Goal: Task Accomplishment & Management: Use online tool/utility

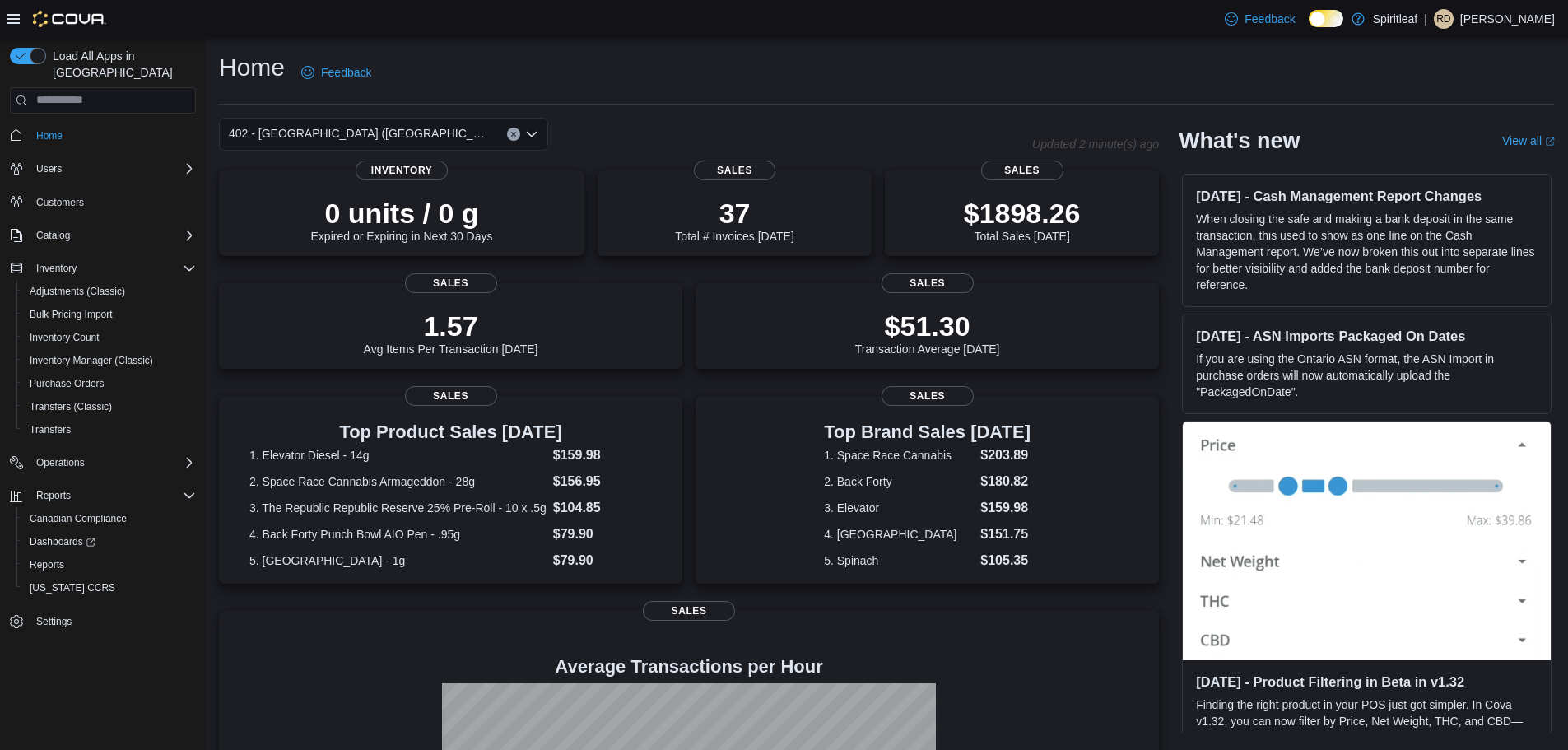
click at [515, 140] on button "Clear input" at bounding box center [514, 135] width 13 height 13
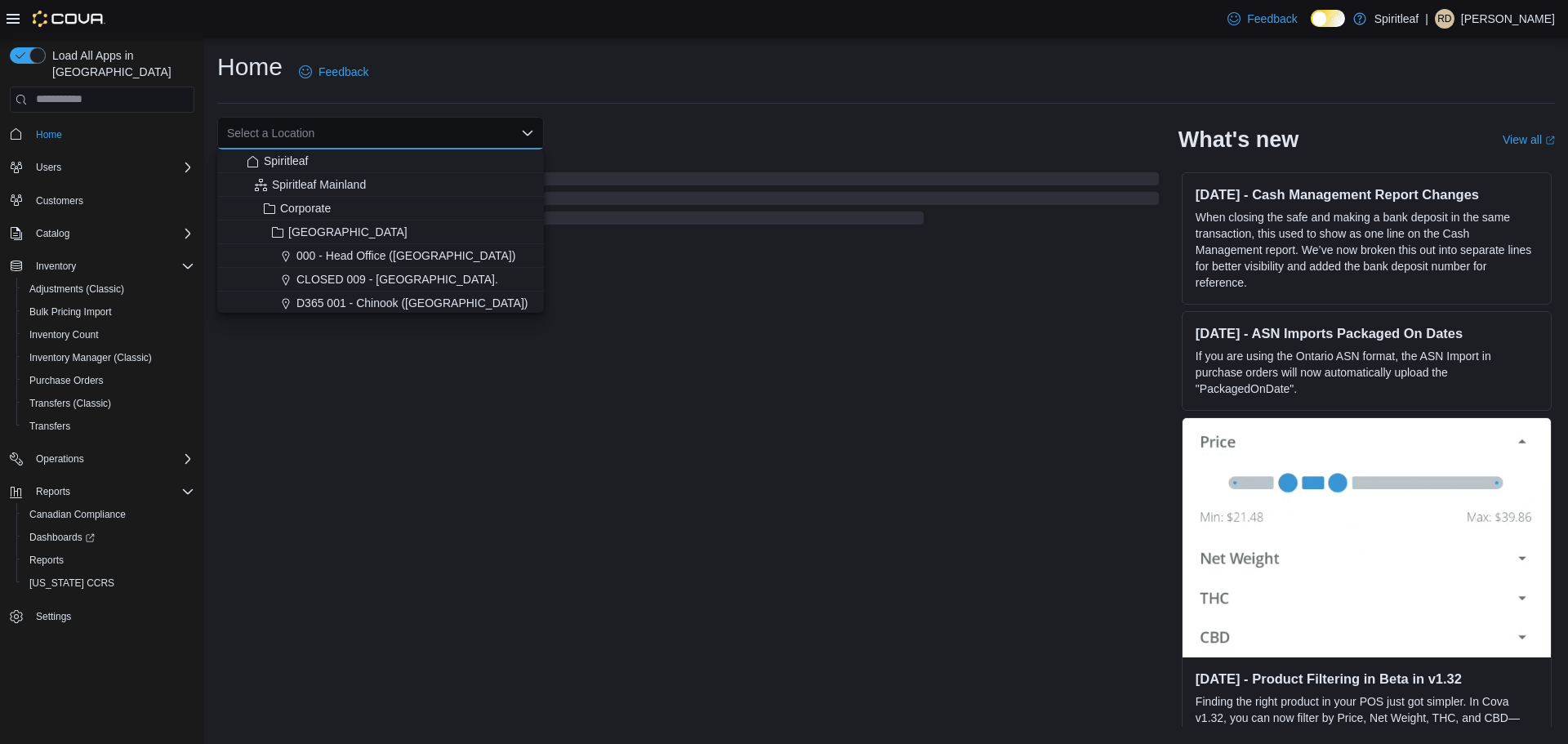
click at [467, 134] on div "Select a Location Combo box. Selected. Combo box input. Select a Location. Type…" at bounding box center [380, 133] width 326 height 33
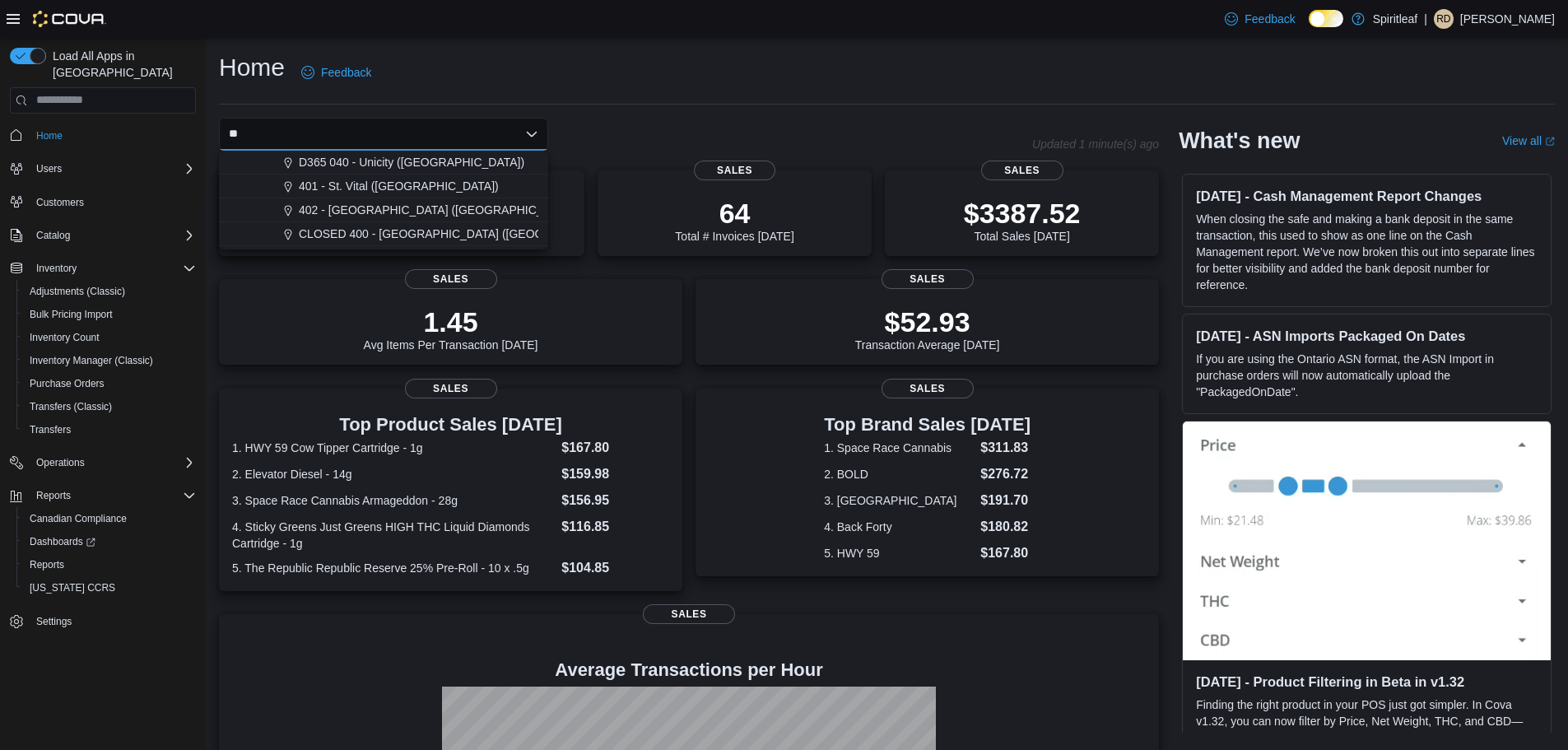
type input "***"
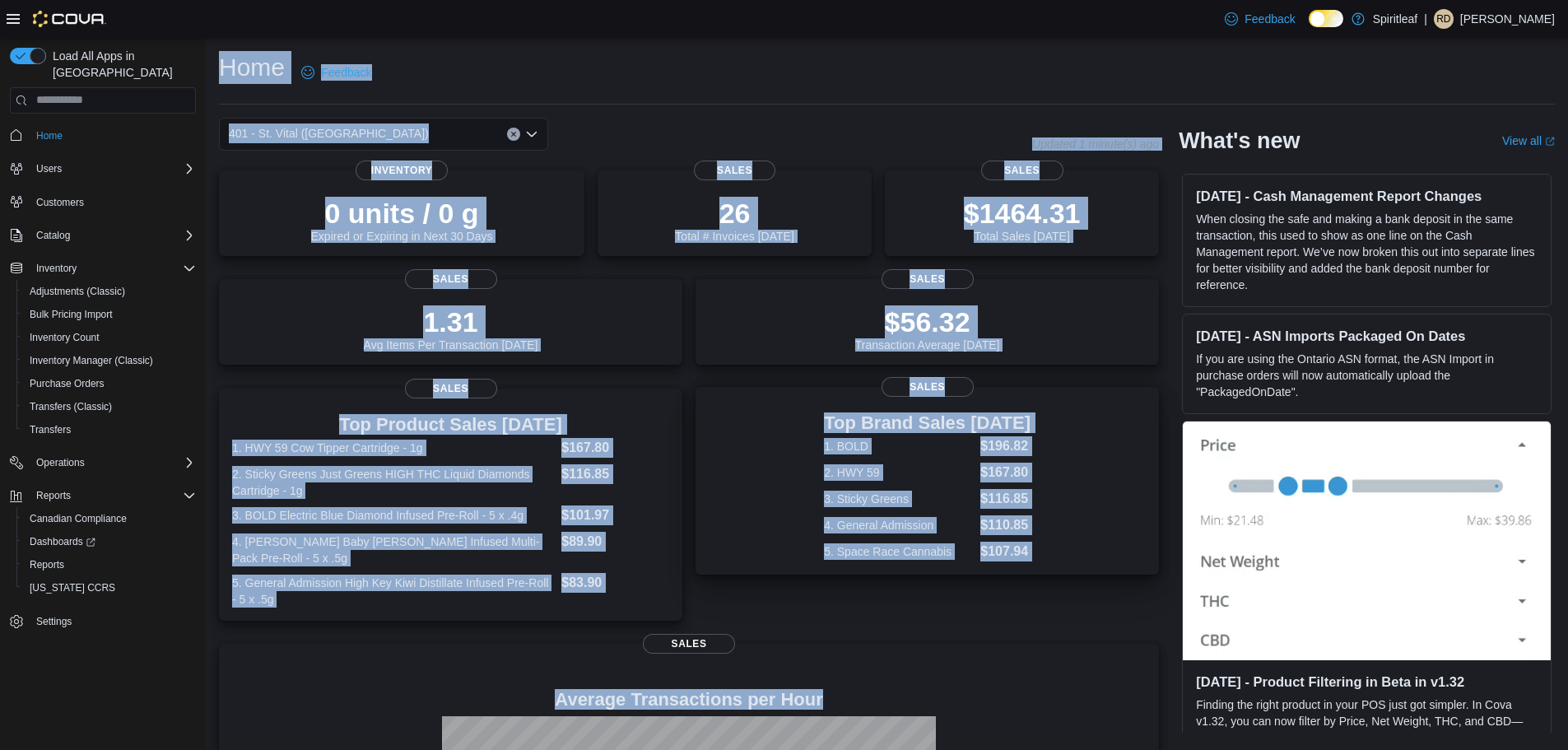
drag, startPoint x: 216, startPoint y: 64, endPoint x: 947, endPoint y: 522, distance: 862.6
click at [1074, 640] on div "Home Feedback [STREET_ADDRESS] Updated 1 minute(s) ago 0 units / 0 g Expired or…" at bounding box center [886, 516] width 1362 height 956
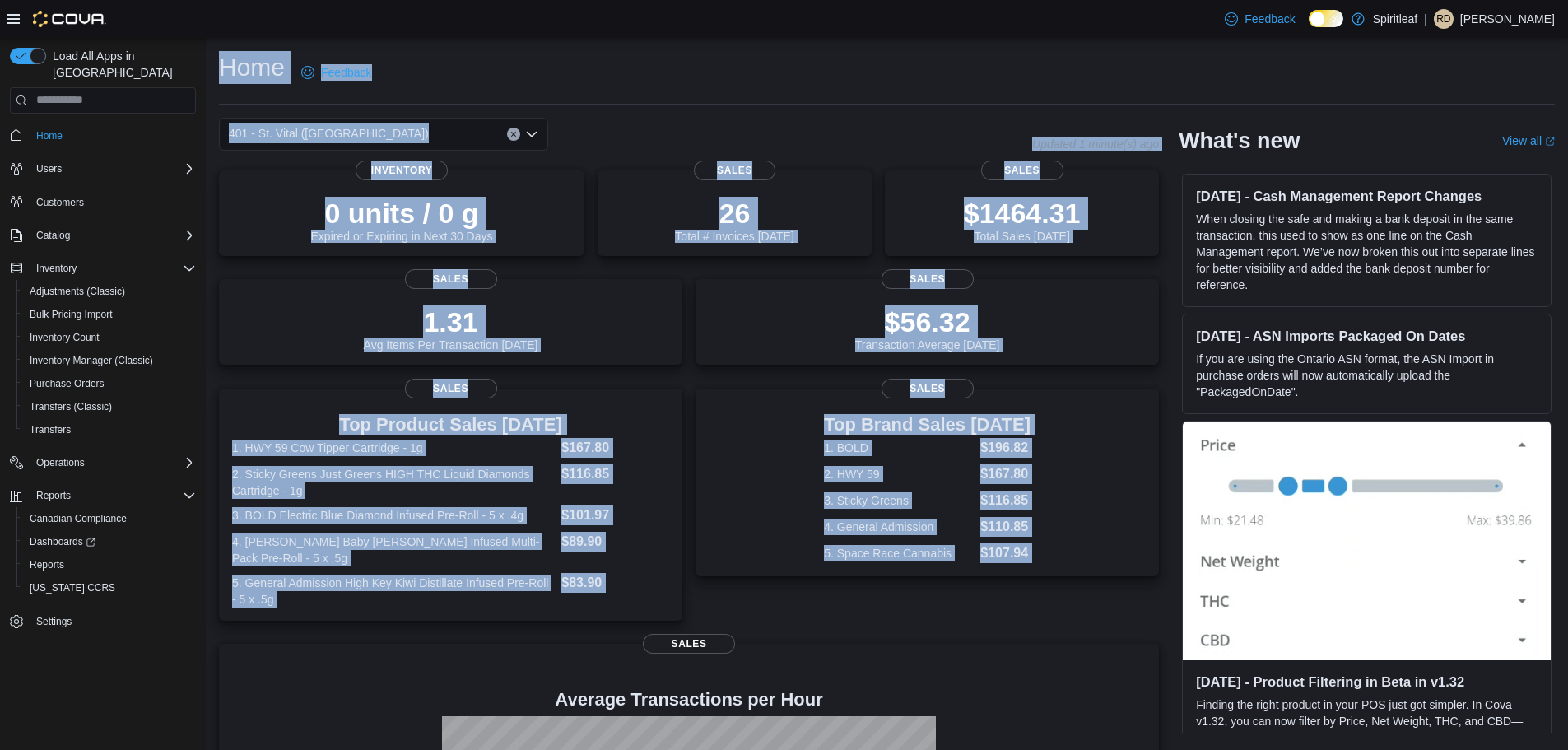
click at [856, 111] on div "Home Feedback [STREET_ADDRESS] Updated 1 minute(s) ago 0 units / 0 g Expired or…" at bounding box center [886, 516] width 1362 height 956
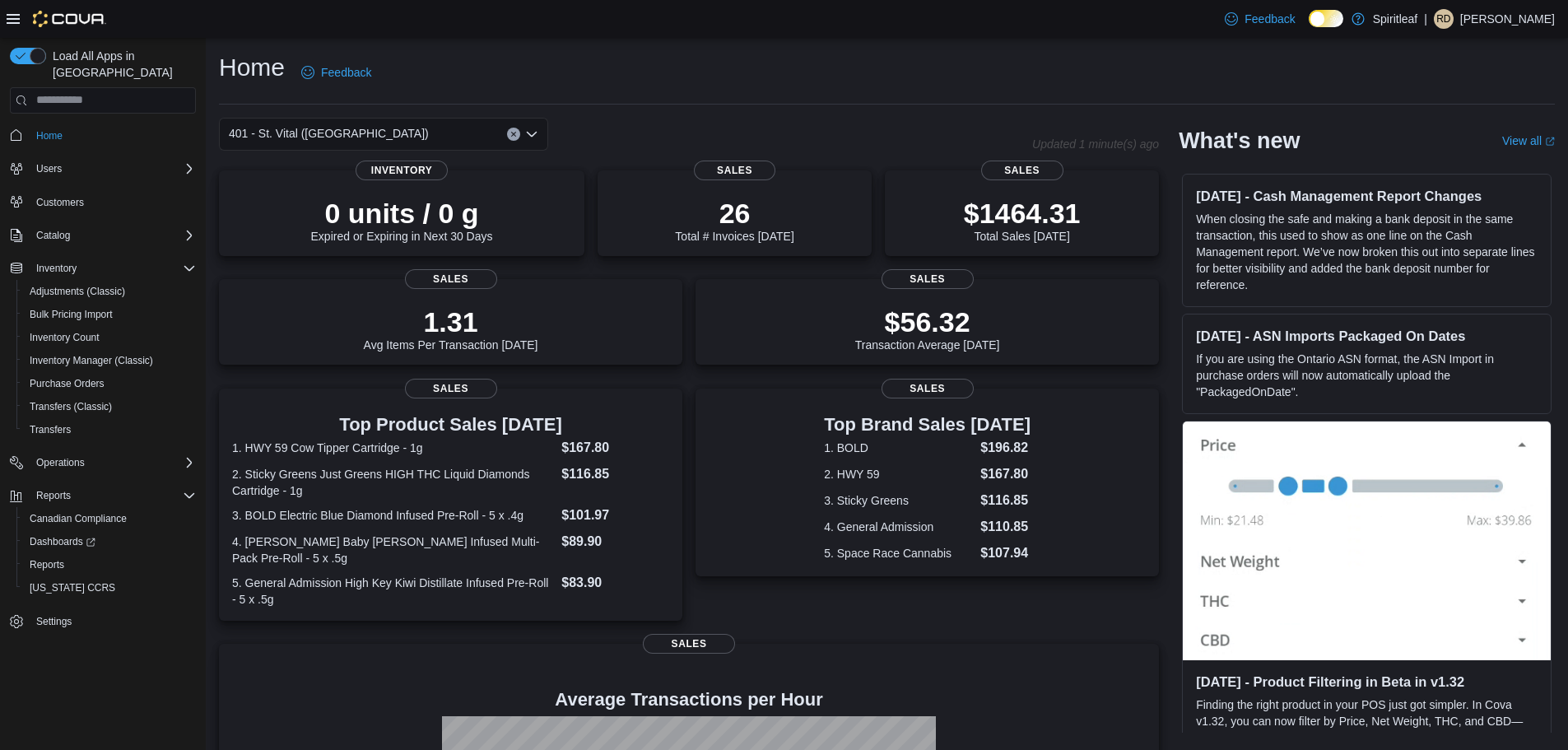
click at [511, 131] on icon "Clear input" at bounding box center [513, 134] width 7 height 7
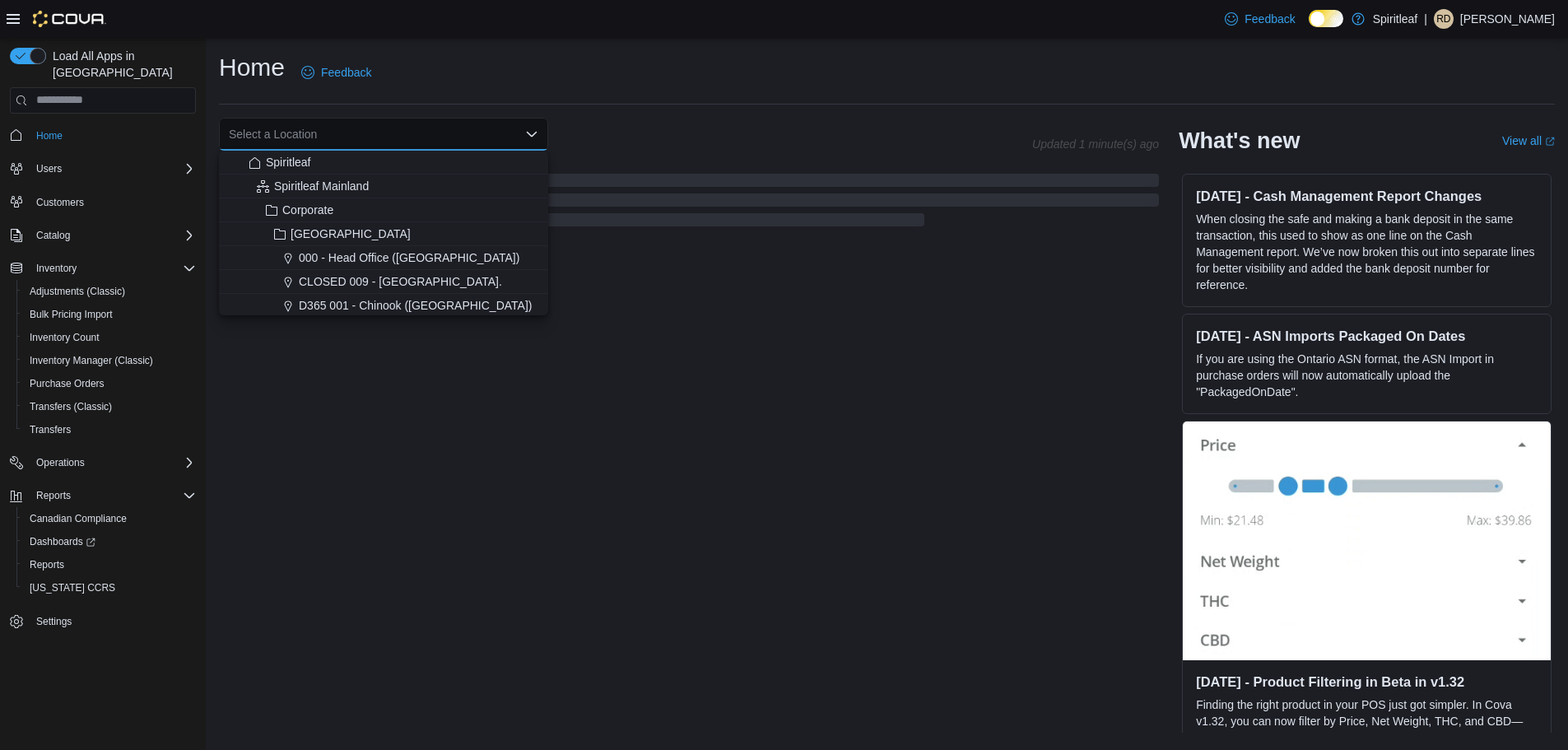
drag, startPoint x: 496, startPoint y: 132, endPoint x: 499, endPoint y: 141, distance: 9.5
click at [498, 141] on div "Select a Location Combo box. Selected. Combo box input. Select a Location. Type…" at bounding box center [383, 134] width 329 height 33
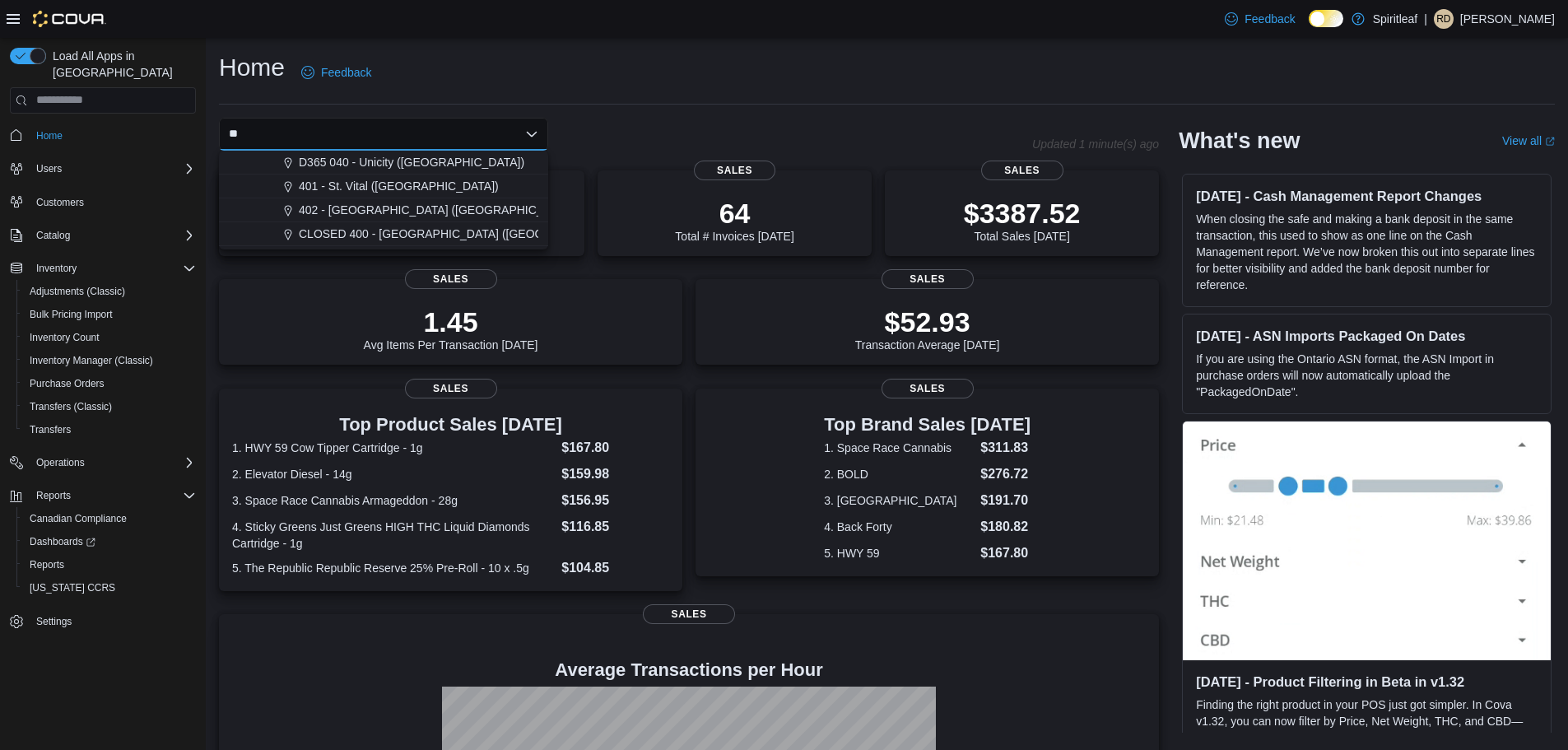
type input "***"
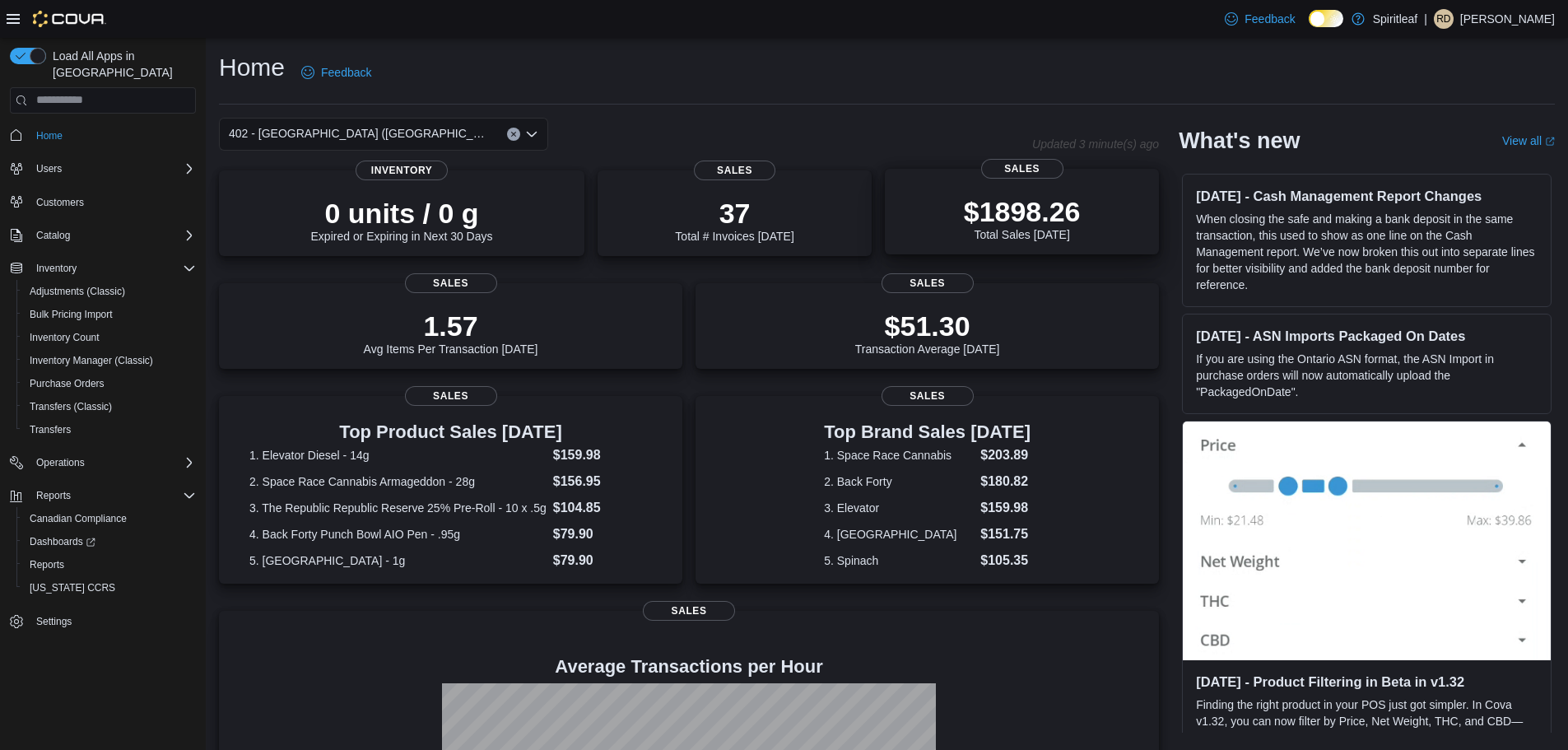
click at [947, 231] on div "$1898.26 Total Sales [DATE]" at bounding box center [1021, 215] width 247 height 53
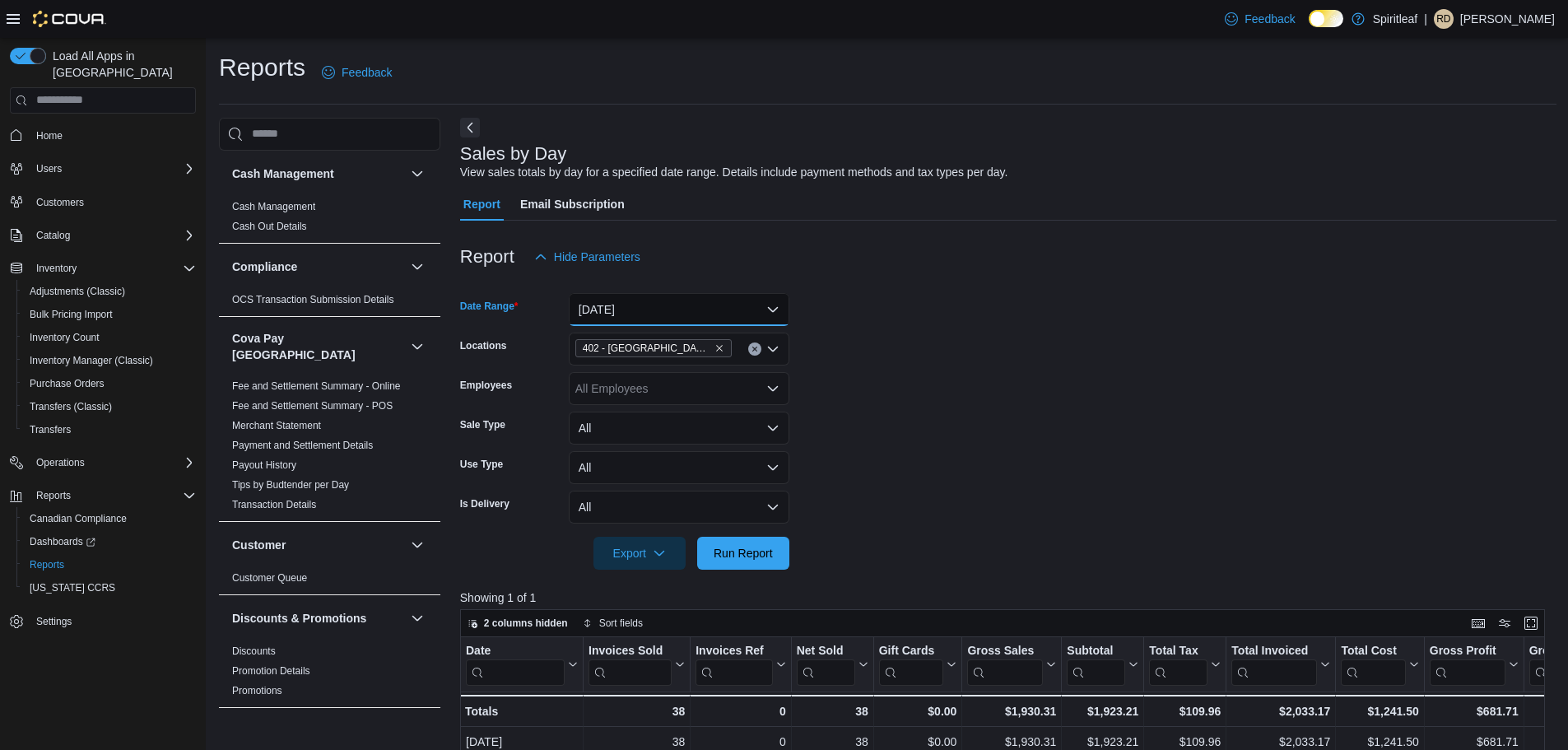
click at [602, 315] on button "Today" at bounding box center [679, 309] width 221 height 33
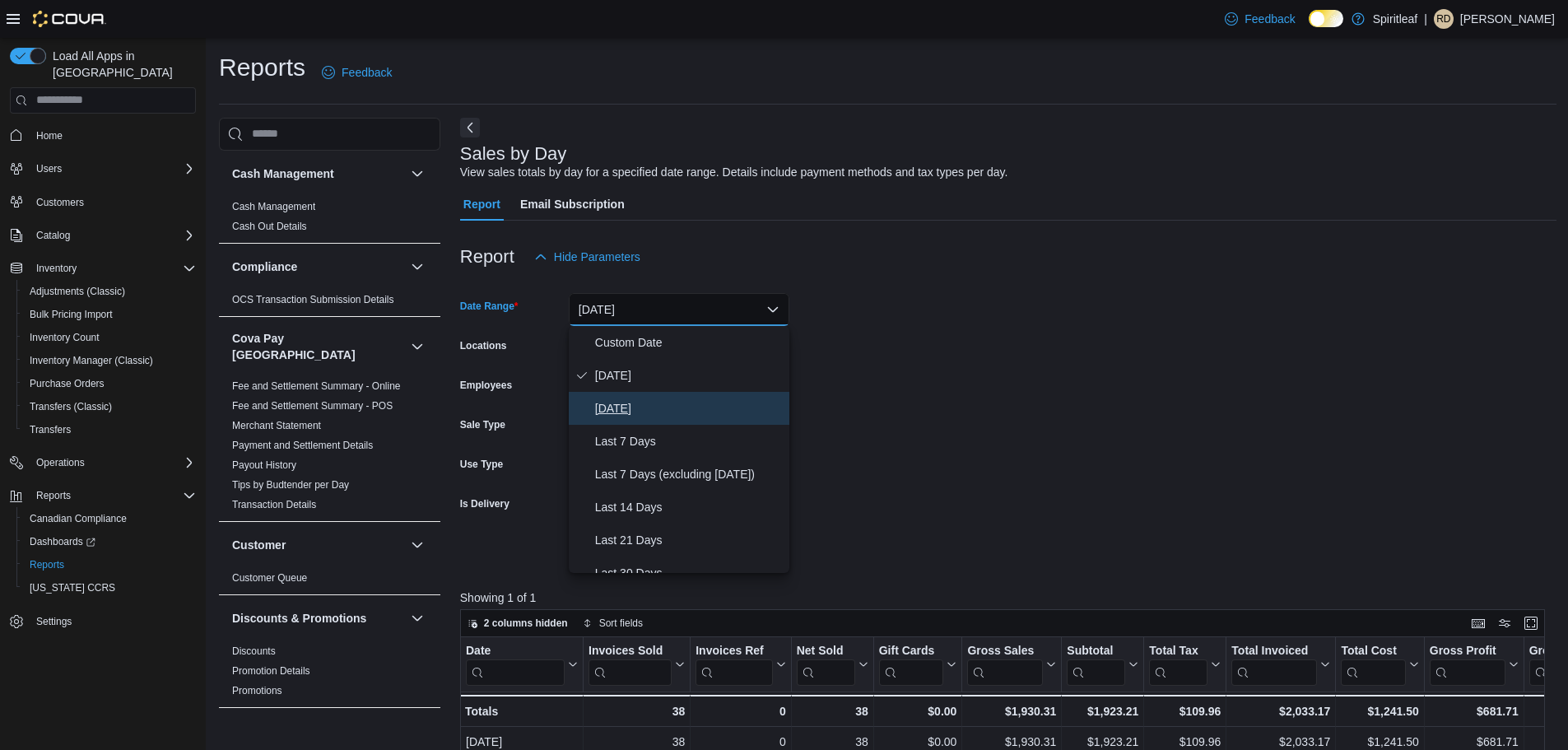
click at [621, 405] on span "Yesterday" at bounding box center [689, 408] width 188 height 20
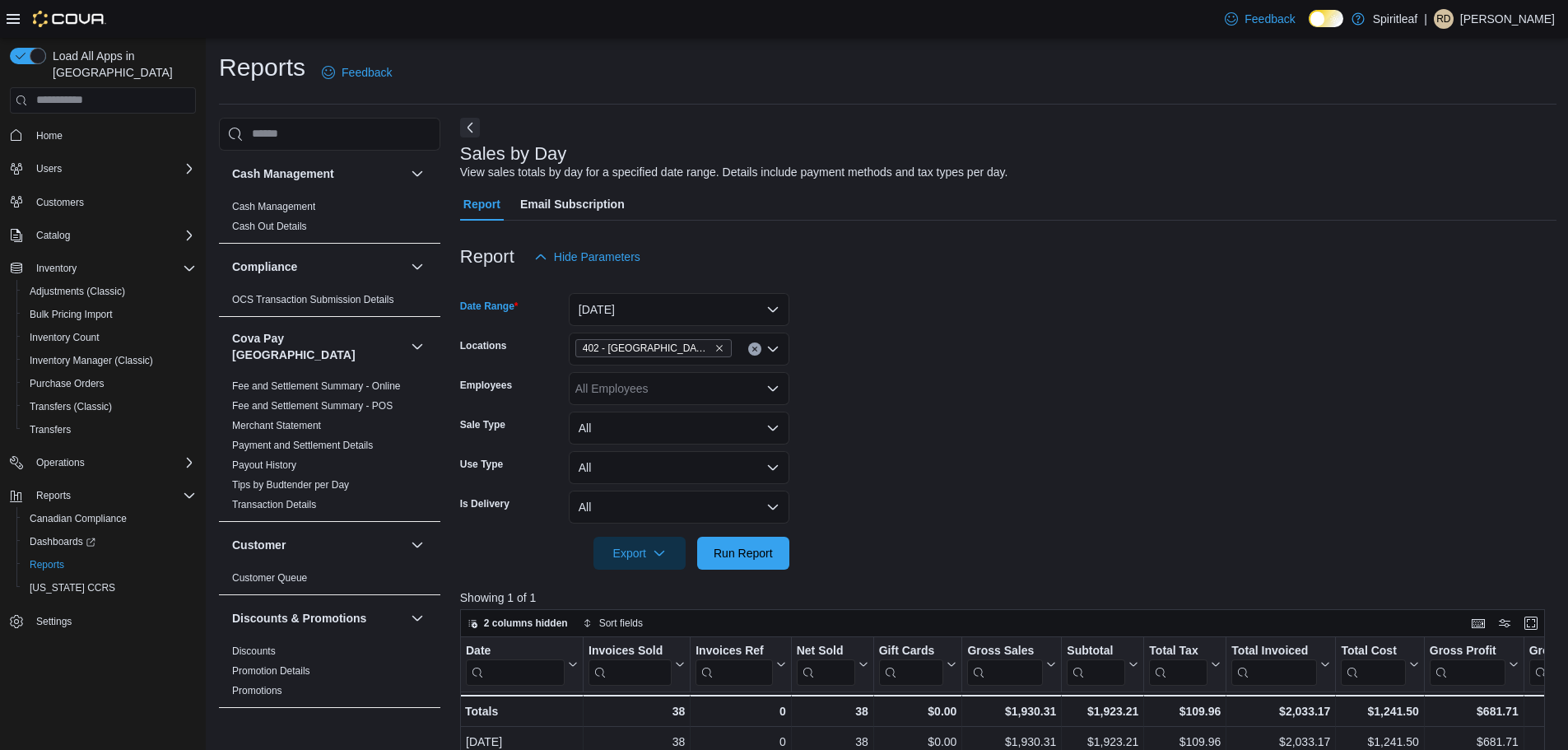
click at [752, 352] on icon "Clear input" at bounding box center [755, 349] width 7 height 7
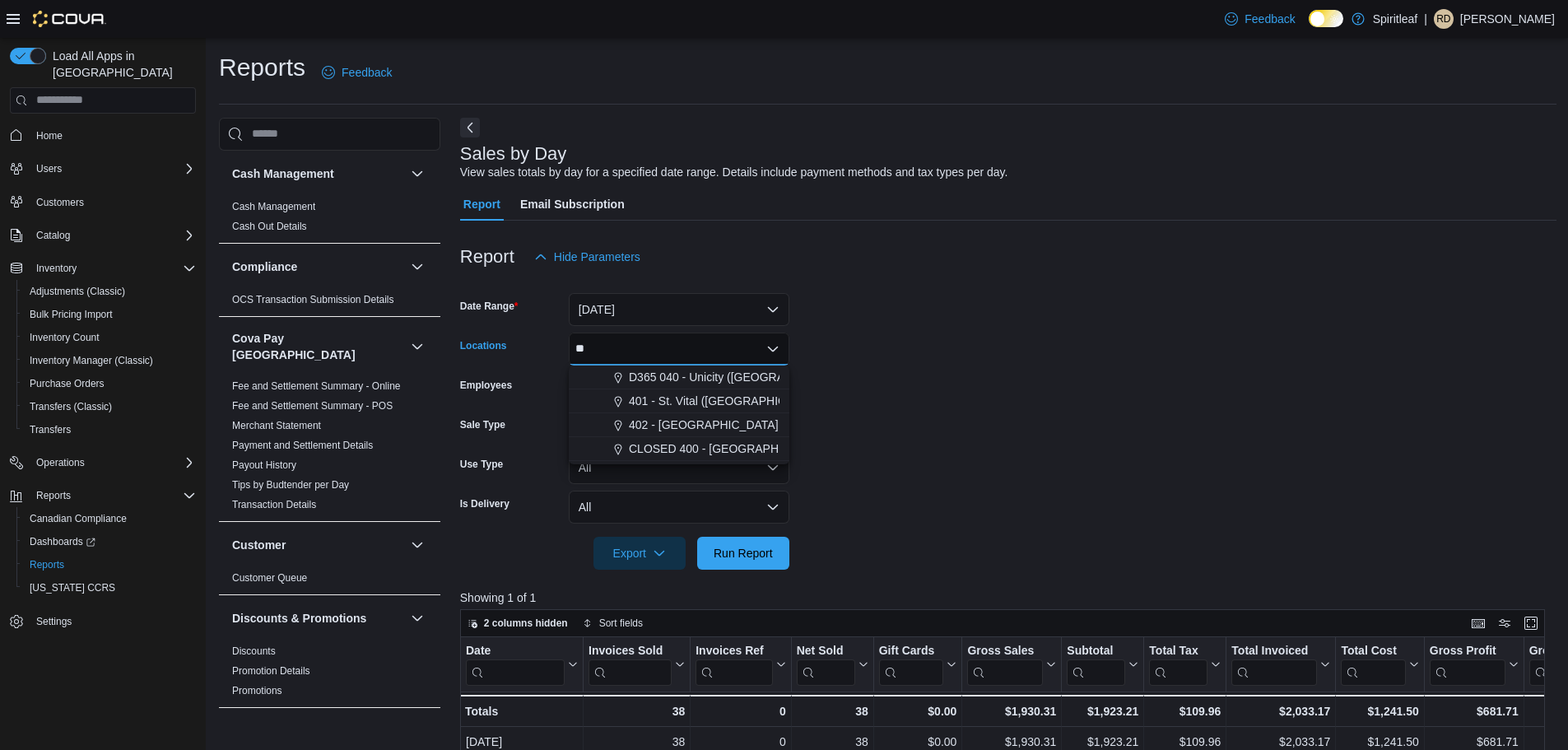
type input "***"
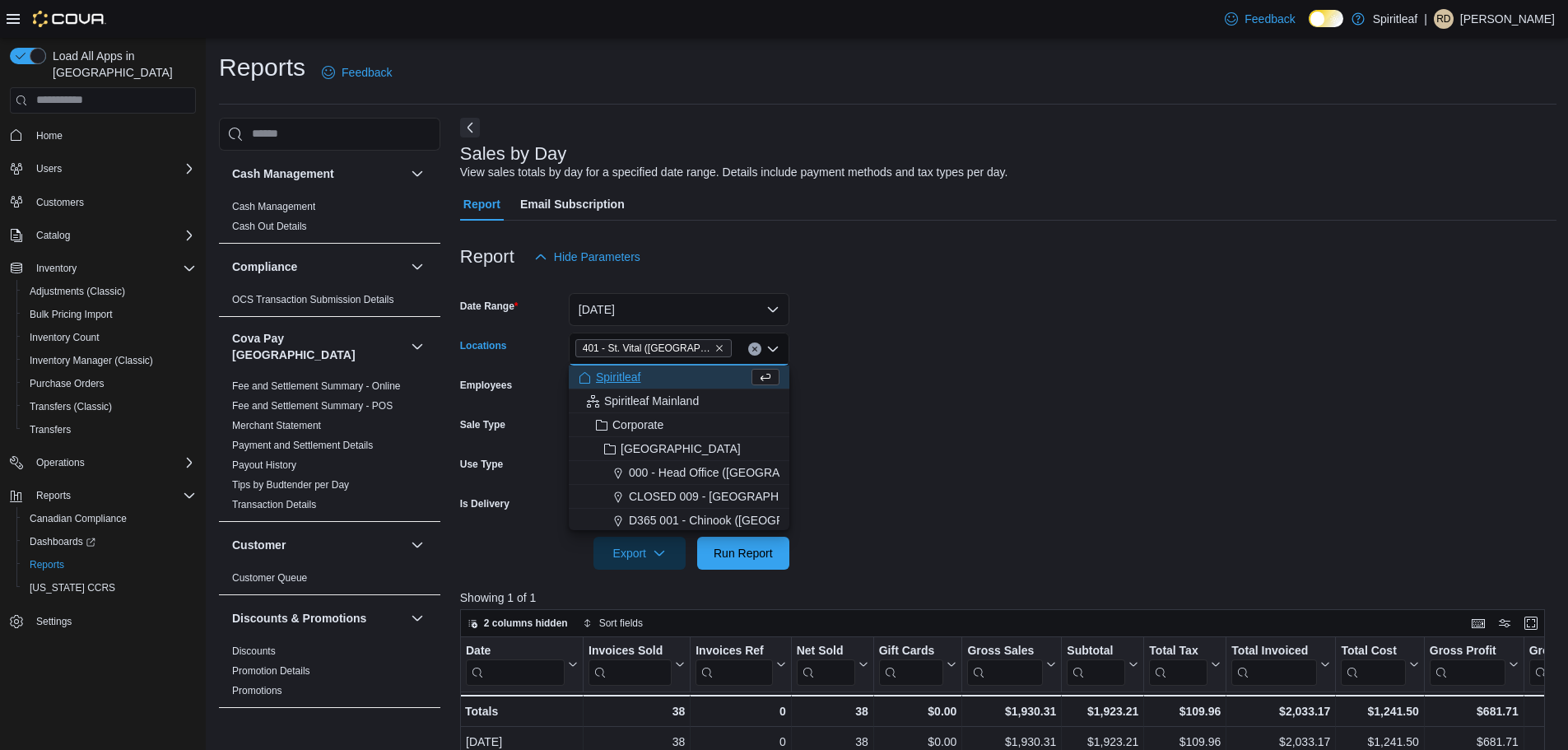
drag, startPoint x: 859, startPoint y: 434, endPoint x: 824, endPoint y: 424, distance: 36.4
click at [846, 430] on form "Date Range Yesterday Locations 401 - St. Vital (Winnipeg) Combo box. Selected. …" at bounding box center [1008, 421] width 1096 height 297
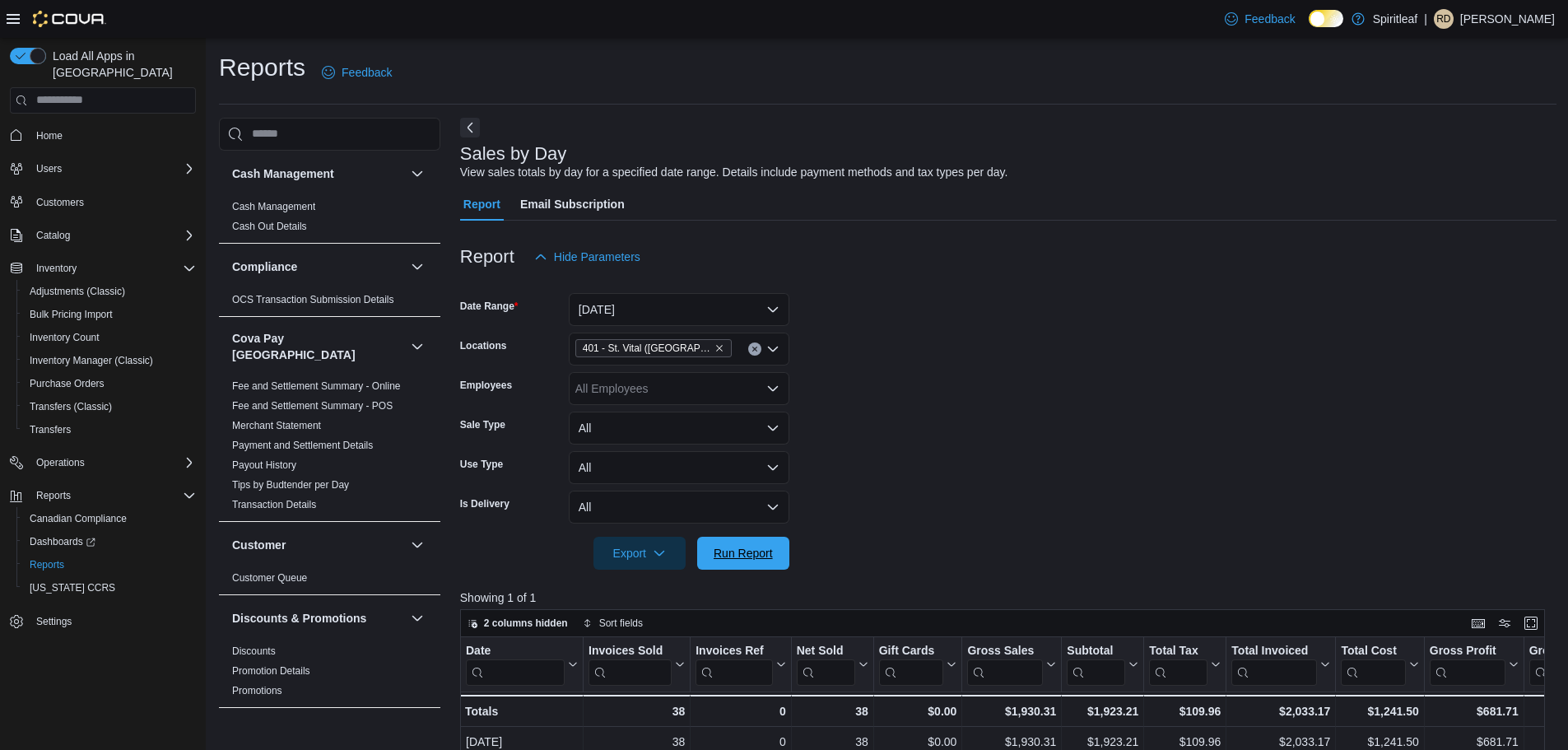
drag, startPoint x: 702, startPoint y: 553, endPoint x: 694, endPoint y: 550, distance: 8.5
click at [696, 551] on div "Export Run Report" at bounding box center [624, 553] width 329 height 33
click at [768, 558] on span "Run Report" at bounding box center [743, 552] width 60 height 16
click at [752, 351] on button "Clear input" at bounding box center [755, 349] width 13 height 13
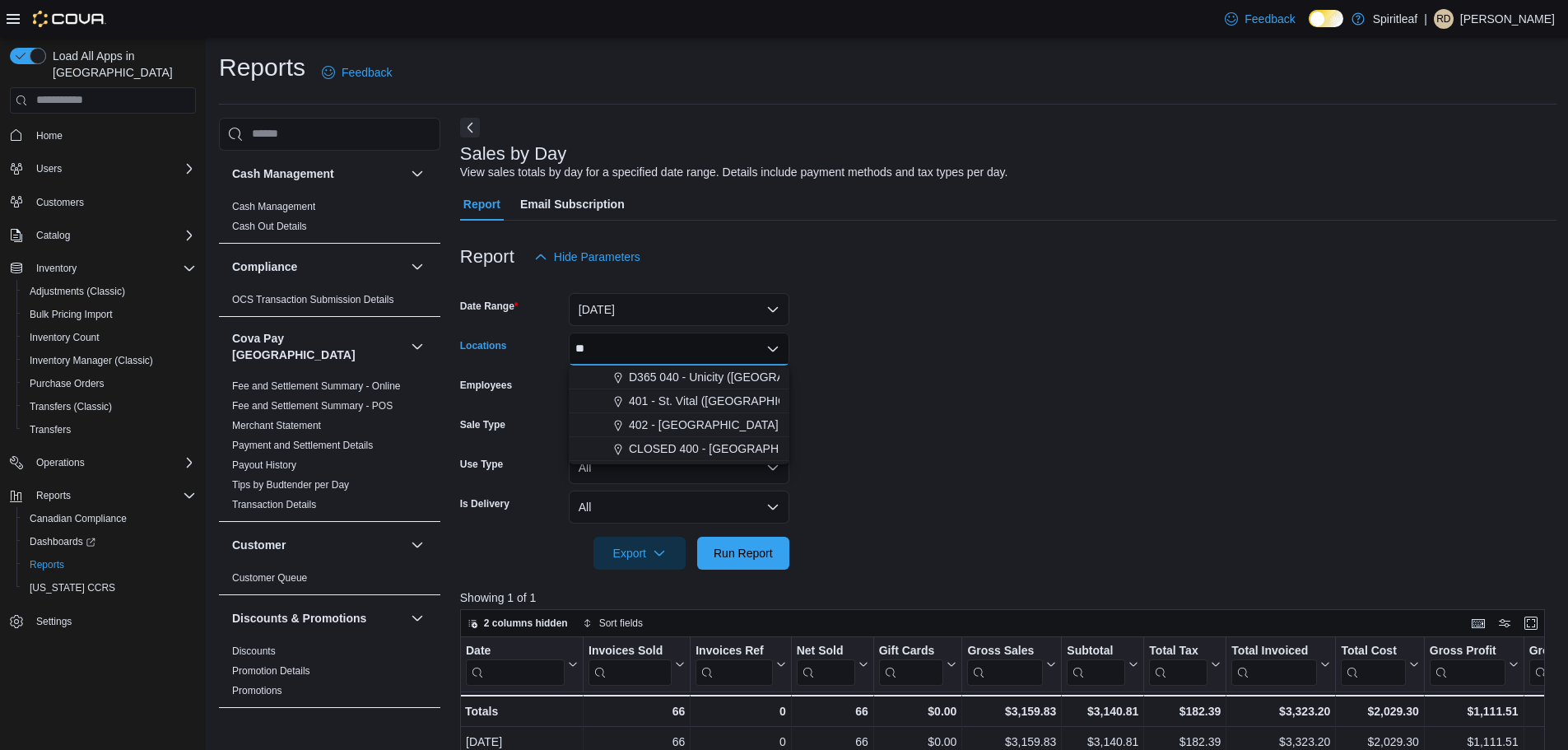
type input "***"
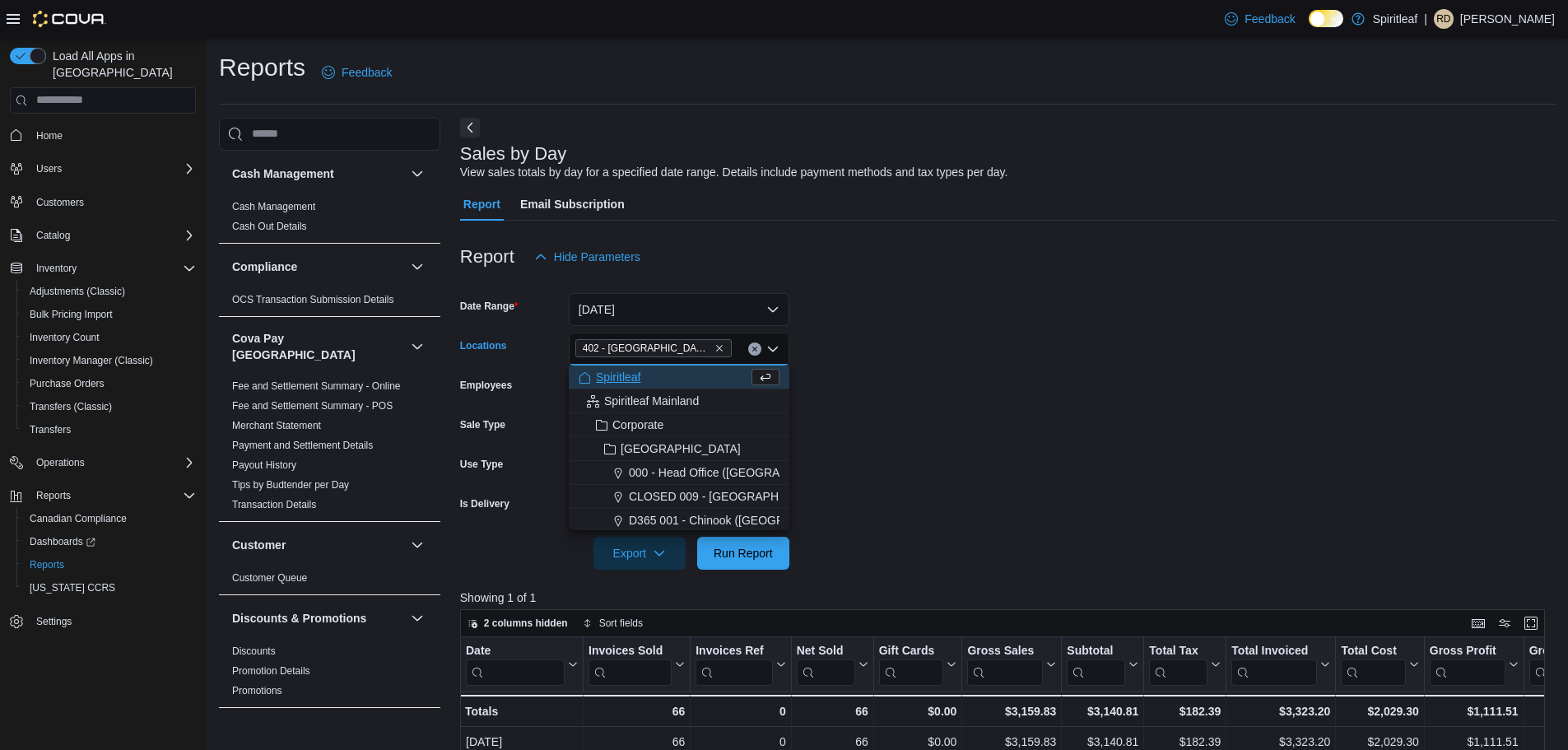
click at [889, 524] on div at bounding box center [1008, 530] width 1096 height 13
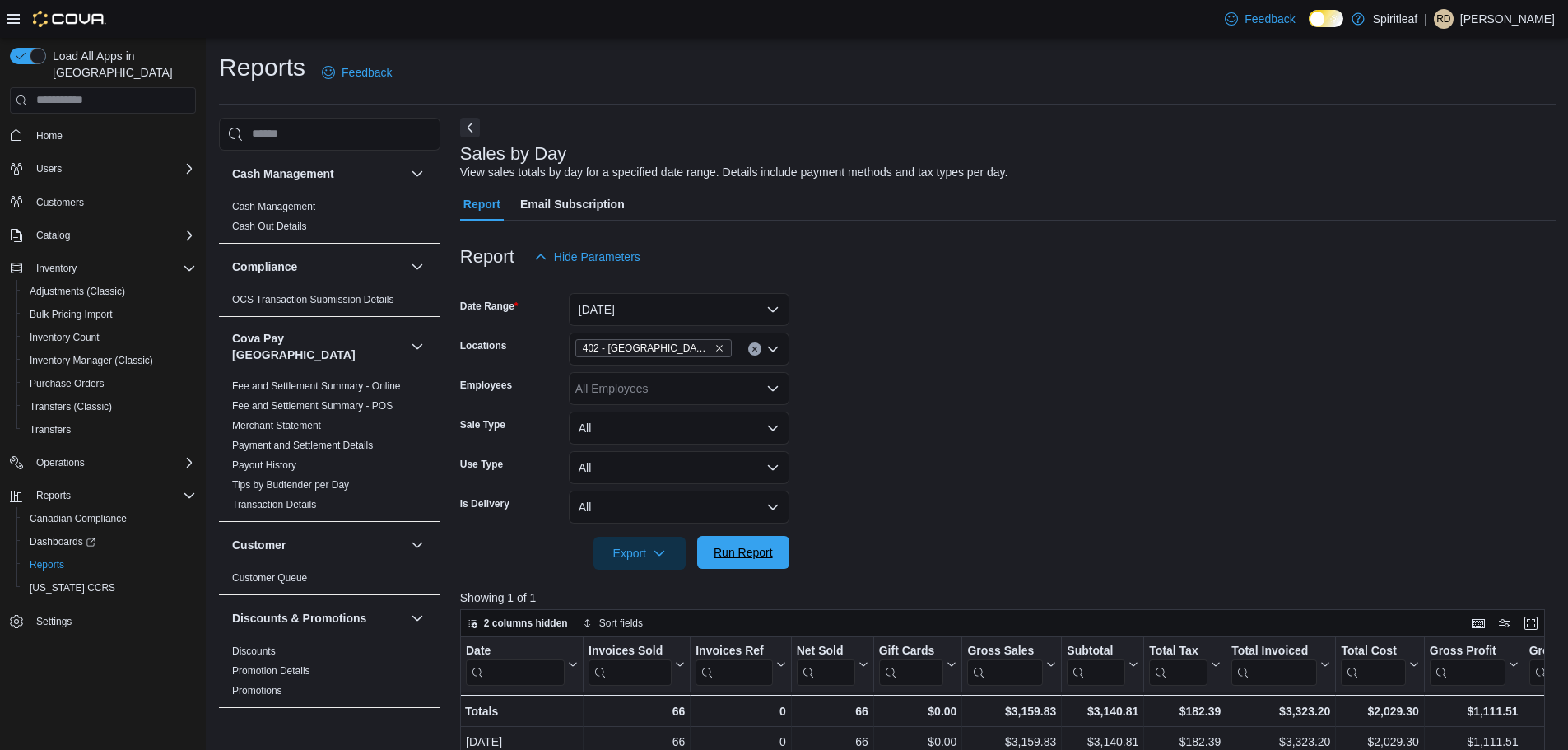
click at [748, 546] on span "Run Report" at bounding box center [743, 552] width 60 height 16
click at [767, 312] on button "Yesterday" at bounding box center [679, 309] width 221 height 33
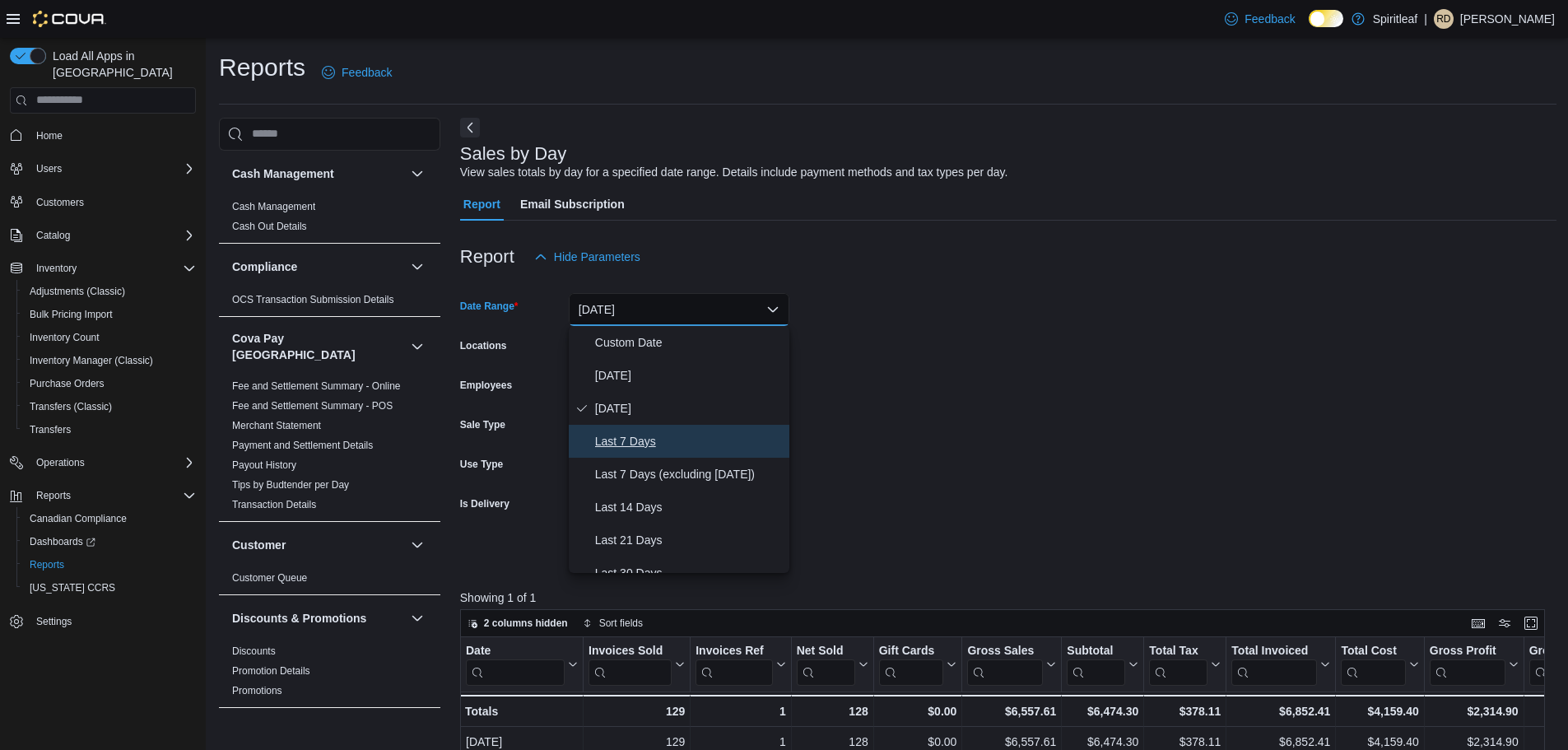
click at [677, 446] on span "Last 7 Days" at bounding box center [689, 441] width 188 height 20
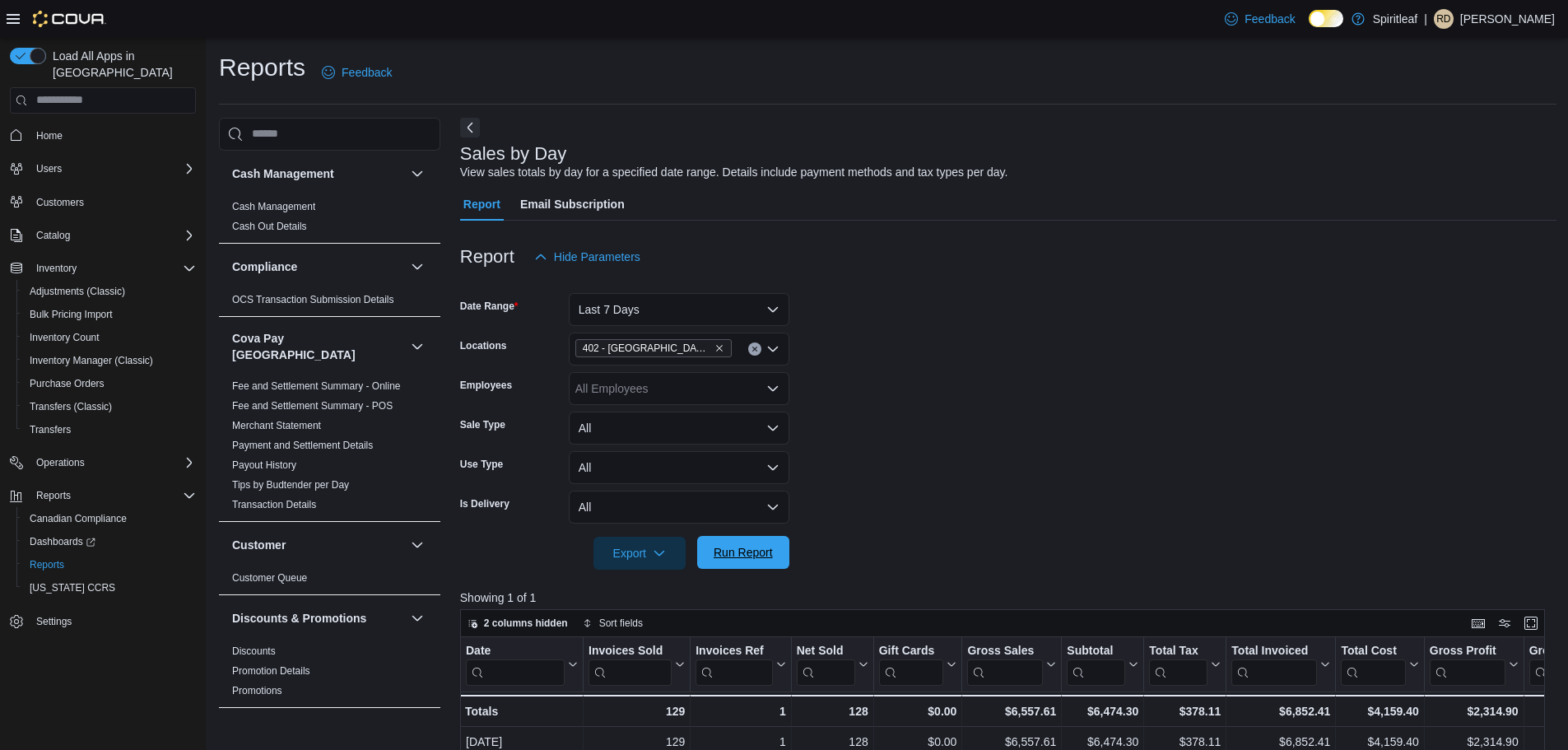
click at [733, 554] on span "Run Report" at bounding box center [743, 552] width 60 height 16
click at [757, 350] on icon "Clear input" at bounding box center [754, 348] width 4 height 4
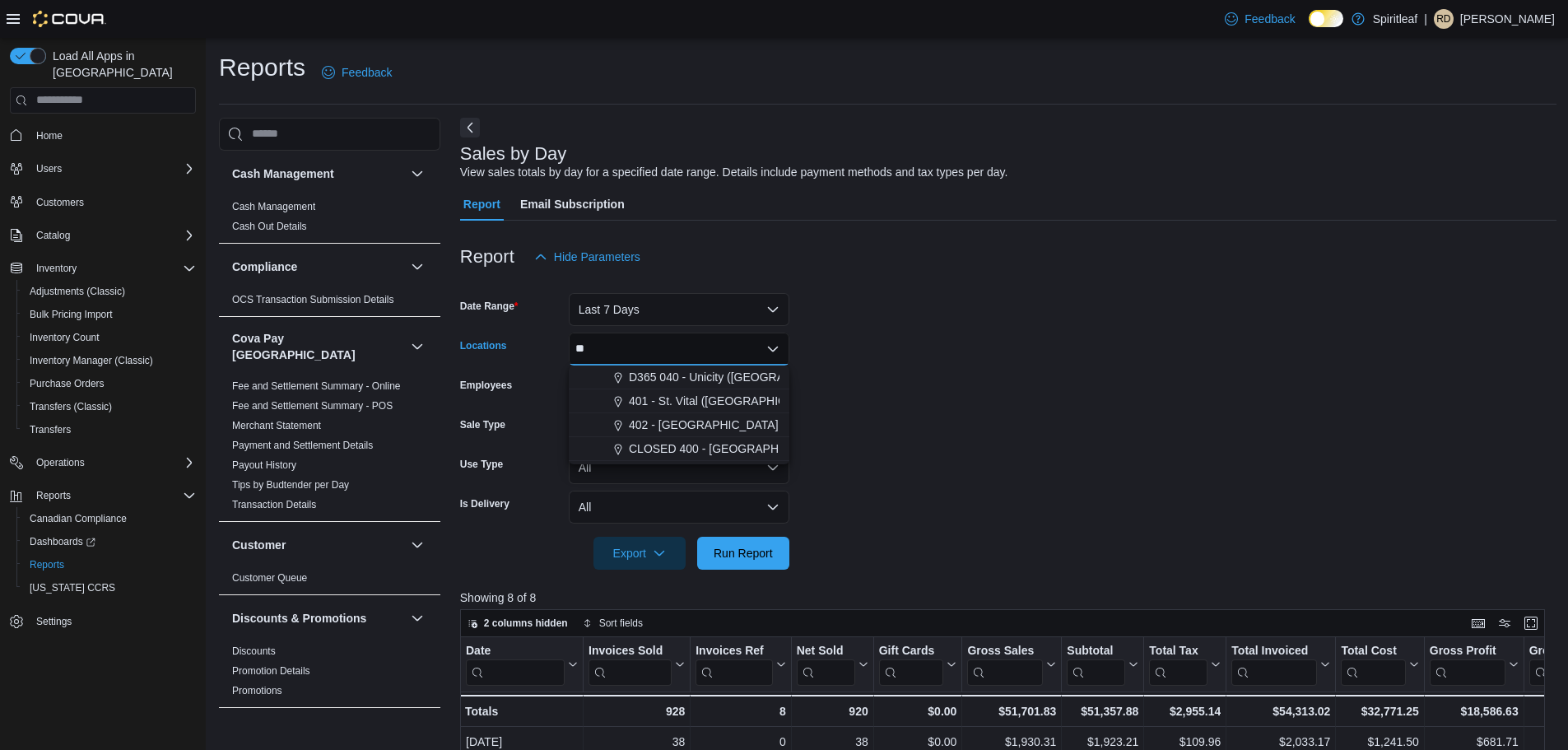
type input "***"
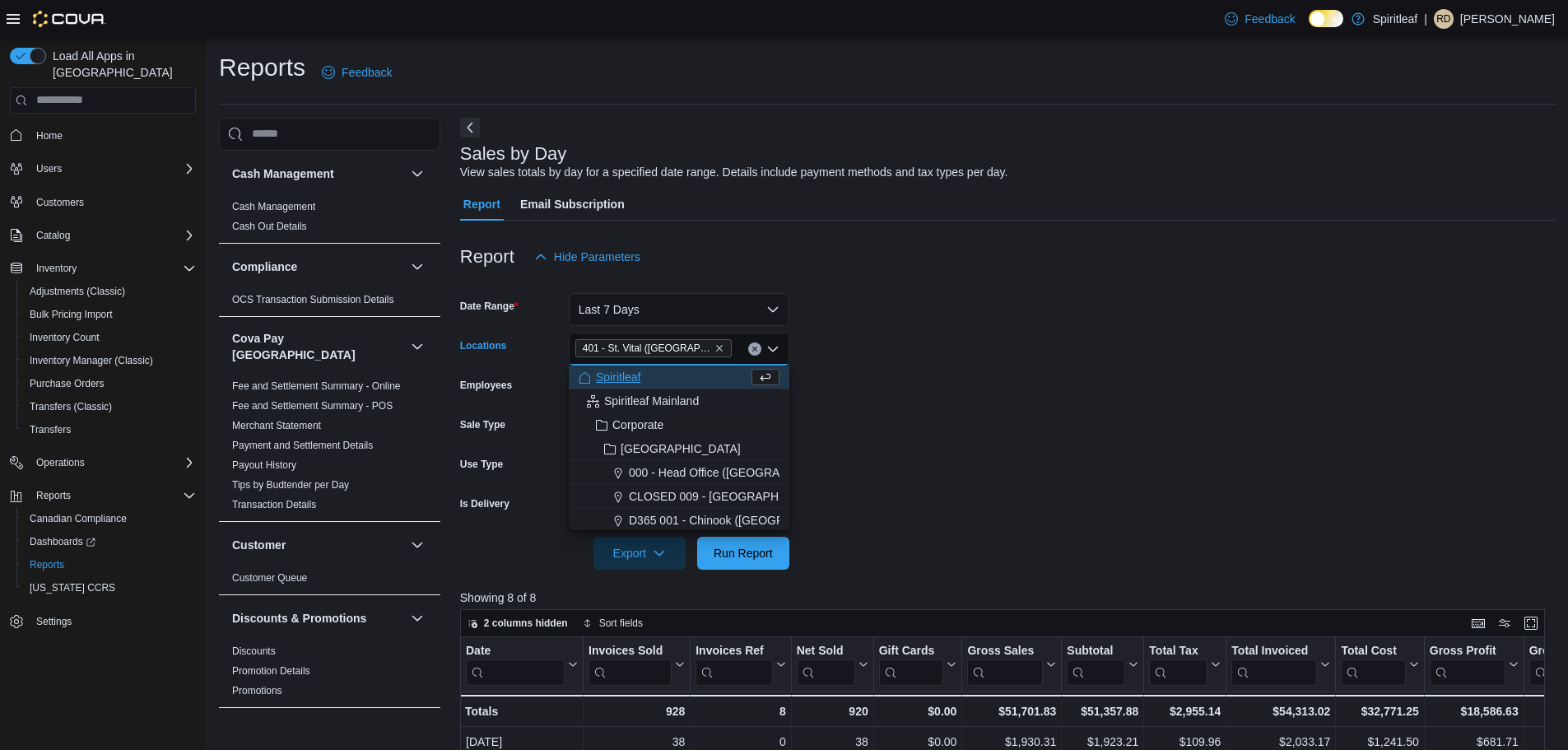
drag, startPoint x: 1249, startPoint y: 571, endPoint x: 1236, endPoint y: 561, distance: 16.4
click at [1246, 566] on div "Report Hide Parameters Date Range Last 7 Days Locations 401 - St. Vital (Winnip…" at bounding box center [1008, 715] width 1096 height 989
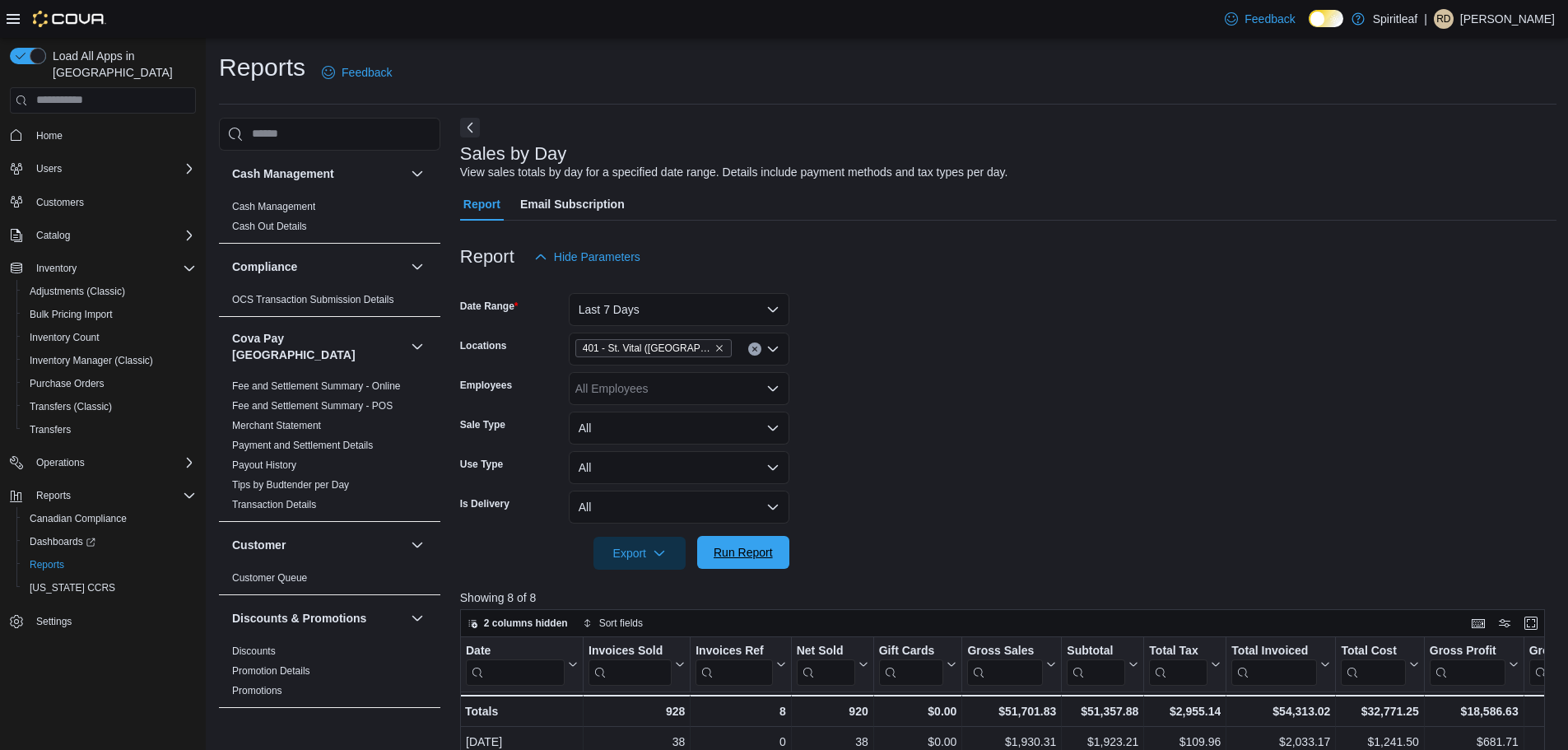
click at [736, 544] on span "Run Report" at bounding box center [743, 552] width 72 height 33
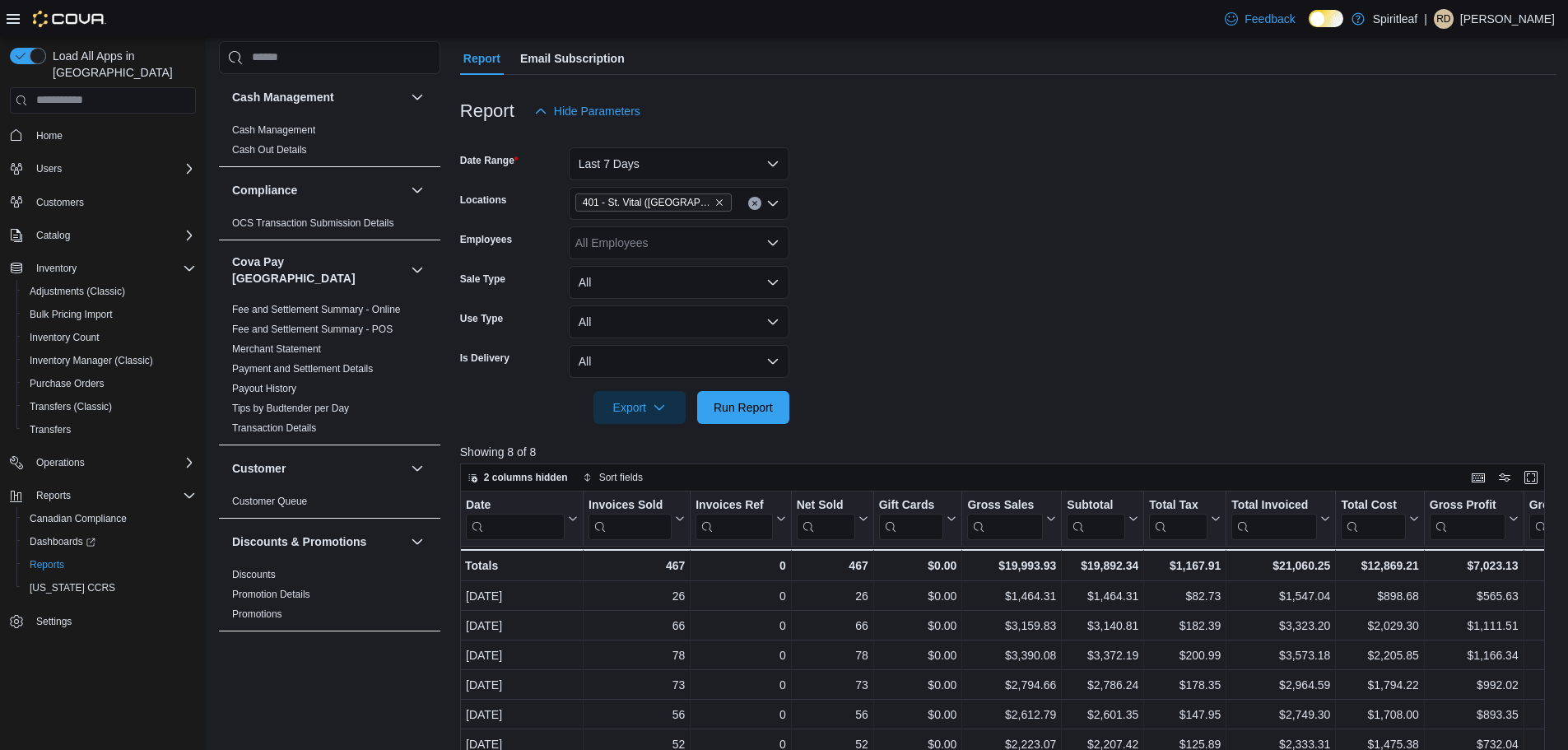
scroll to position [165, 0]
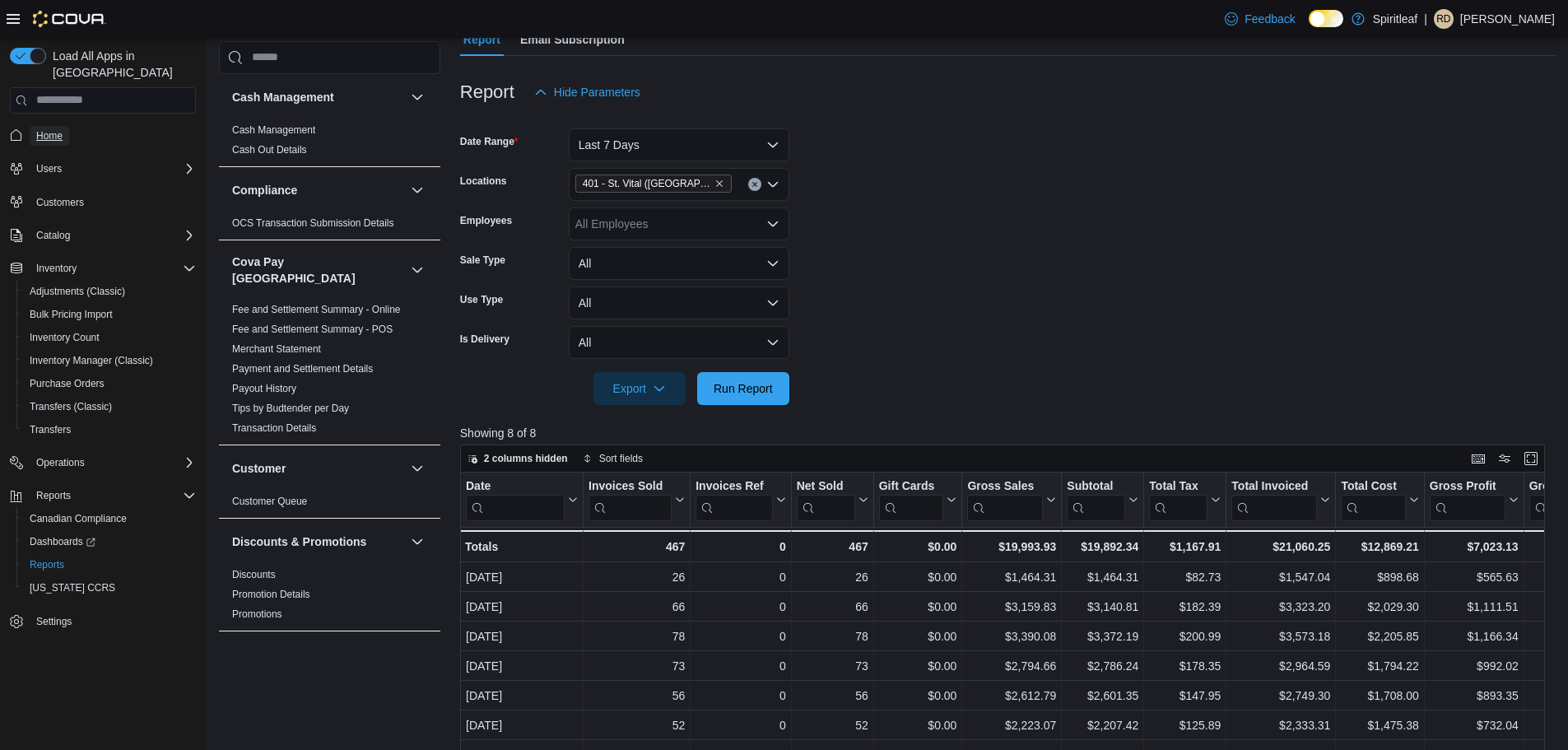
click at [52, 129] on span "Home" at bounding box center [49, 136] width 27 height 13
